Goal: Information Seeking & Learning: Learn about a topic

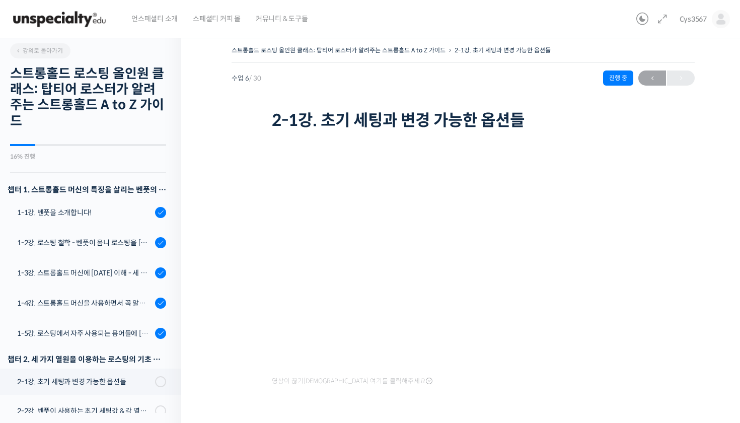
scroll to position [147, 0]
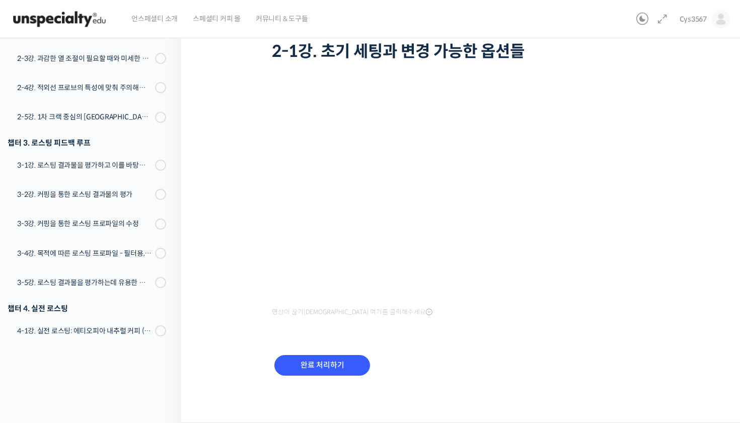
scroll to position [70, 0]
click at [331, 370] on input "완료 처리하기" at bounding box center [322, 365] width 96 height 21
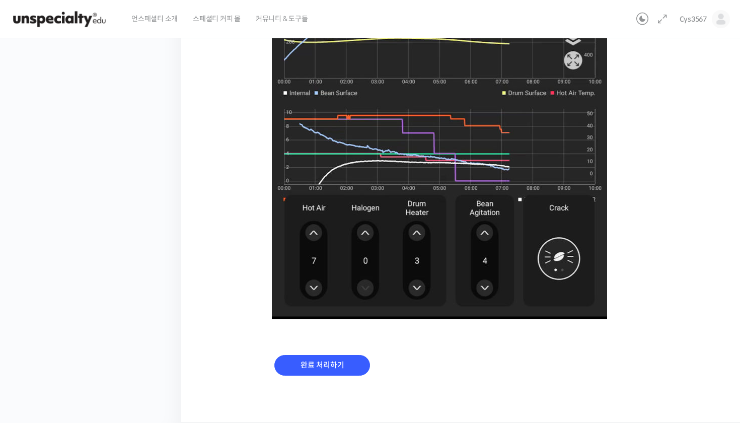
scroll to position [636, 0]
click at [317, 364] on input "완료 처리하기" at bounding box center [322, 365] width 96 height 21
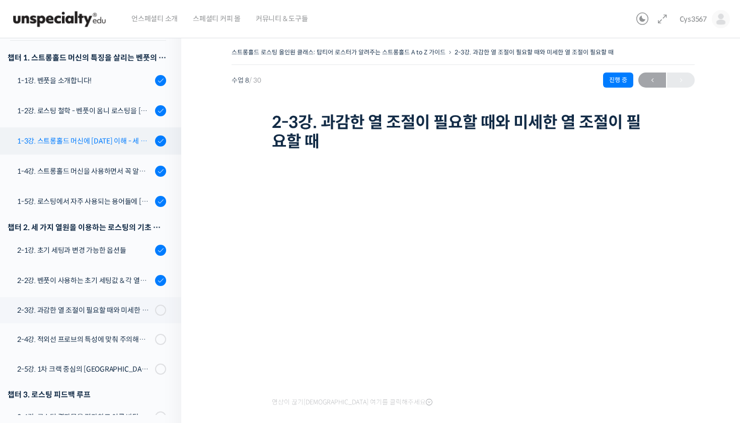
scroll to position [136, 0]
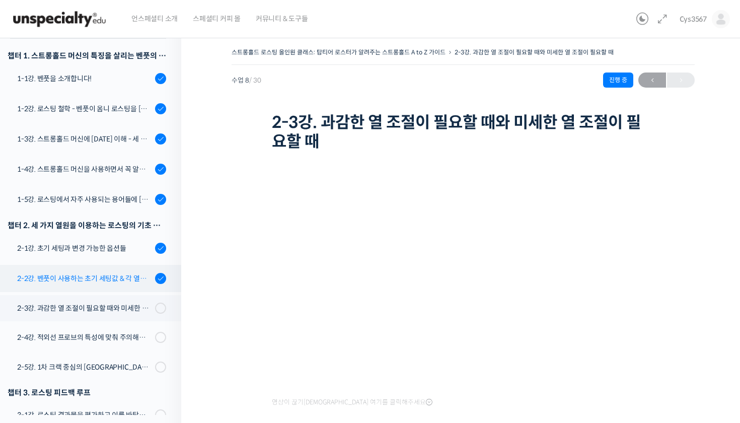
click at [123, 282] on div "2-2강. 벤풋이 사용하는 초기 세팅값 & 각 열원이 하는 역할" at bounding box center [84, 278] width 135 height 11
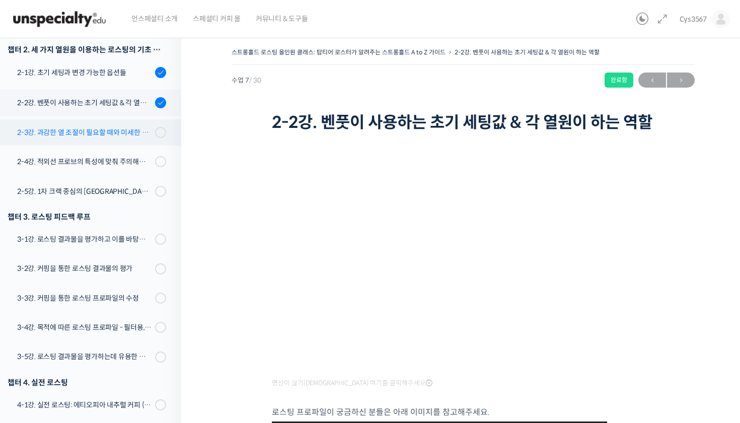
click at [134, 121] on link "2-3강. 과감한 열 조절이 필요할 때와 미세한 열 조절이 필요할 때" at bounding box center [88, 132] width 186 height 26
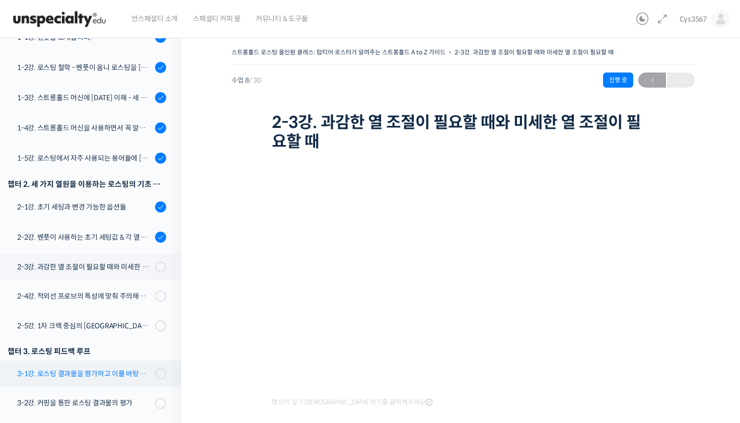
scroll to position [211, 0]
